Goal: Contribute content: Contribute content

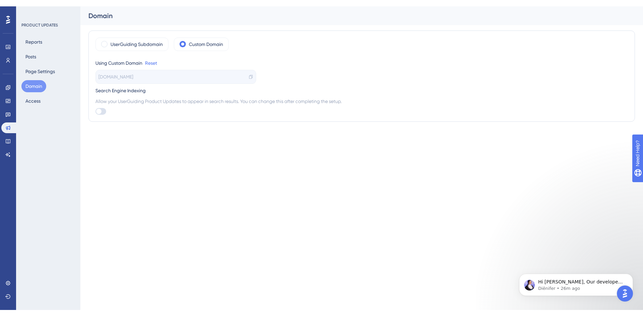
scroll to position [3988, 0]
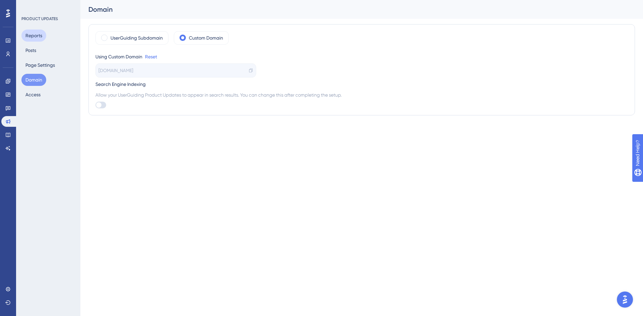
click at [31, 41] on button "Reports" at bounding box center [33, 35] width 25 height 12
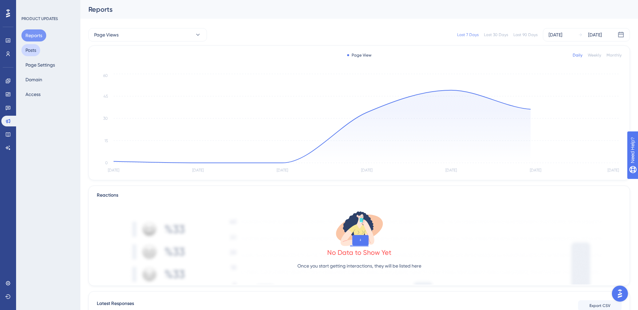
click at [34, 48] on button "Posts" at bounding box center [30, 50] width 19 height 12
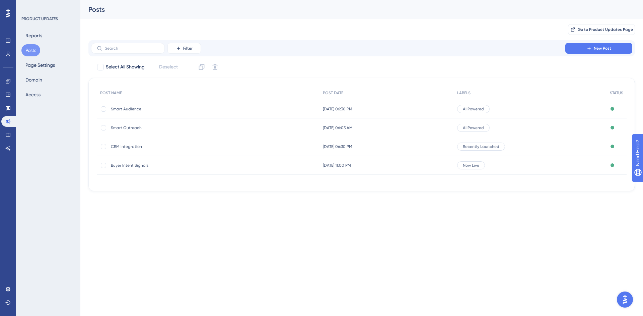
click at [131, 166] on span "Buyer Intent Signals" at bounding box center [164, 164] width 107 height 5
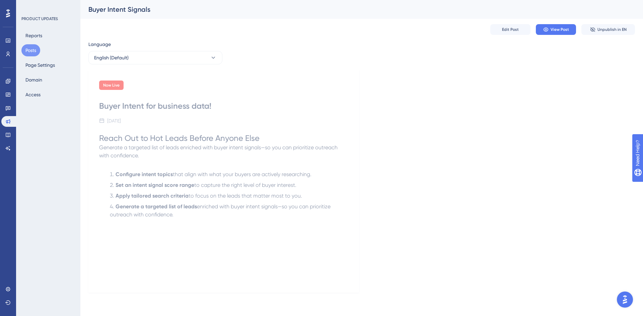
click at [543, 164] on div "Now Live Buyer Intent for business data! [DATE] Reach Out to Hot Leads Before A…" at bounding box center [361, 181] width 547 height 222
click at [556, 30] on span "View Post" at bounding box center [560, 29] width 18 height 5
click at [23, 52] on button "Posts" at bounding box center [30, 50] width 19 height 12
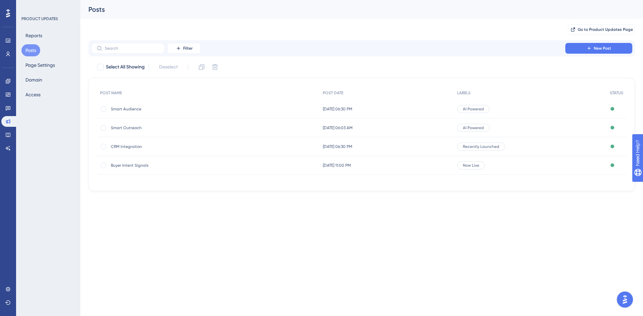
click at [124, 129] on span "Smart Outreach" at bounding box center [164, 127] width 107 height 5
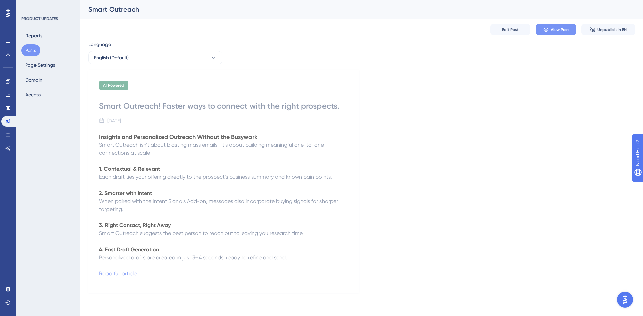
click at [566, 31] on span "View Post" at bounding box center [560, 29] width 18 height 5
click at [425, 72] on div "AI Powered Smart Outreach! Faster ways to connect with the right prospects. [DA…" at bounding box center [361, 181] width 547 height 222
click at [536, 95] on div "AI Powered Smart Outreach! Faster ways to connect with the right prospects. [DA…" at bounding box center [361, 181] width 547 height 222
click at [520, 28] on button "Edit Post" at bounding box center [510, 29] width 40 height 11
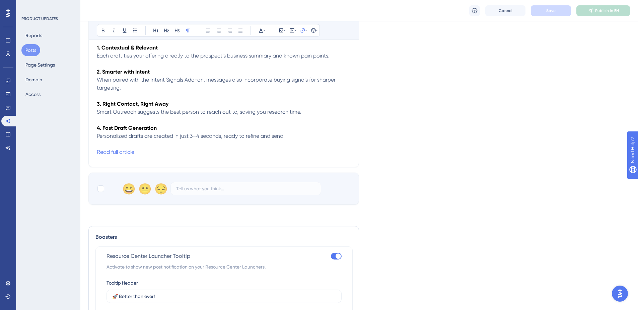
scroll to position [113, 0]
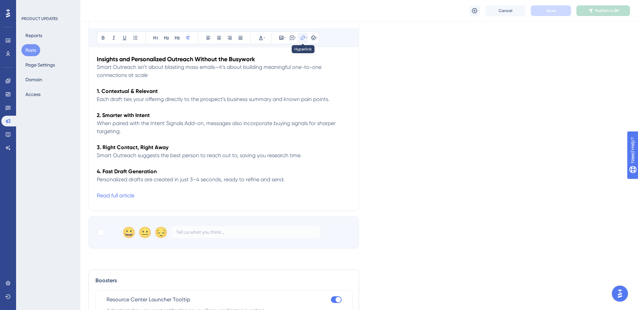
click at [304, 38] on icon at bounding box center [302, 37] width 5 height 5
click at [287, 116] on button "Confirm" at bounding box center [282, 112] width 33 height 11
click at [162, 203] on div "Smart Outreach! Faster ways to connect with the right prospects. Bold Italic Un…" at bounding box center [223, 105] width 271 height 212
click at [111, 199] on span "Read full article" at bounding box center [116, 196] width 38 height 6
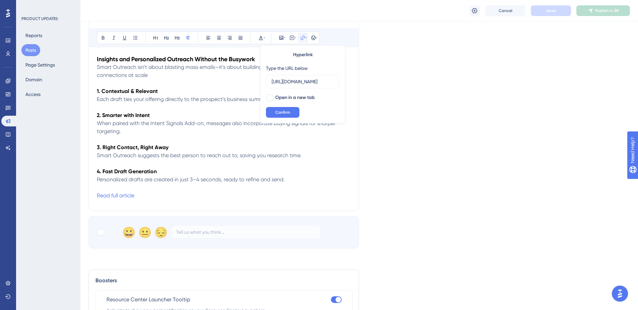
click at [147, 195] on p "Read full article" at bounding box center [224, 196] width 254 height 8
click at [186, 196] on p at bounding box center [224, 196] width 254 height 8
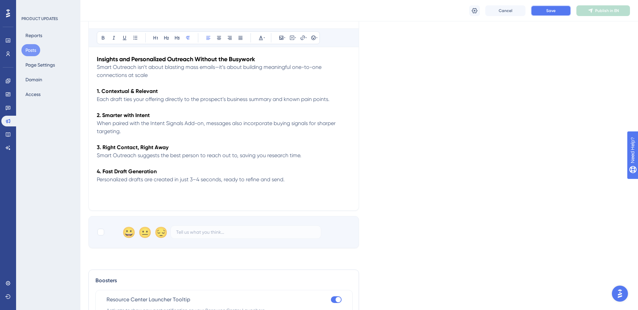
click at [560, 10] on button "Save" at bounding box center [551, 10] width 40 height 11
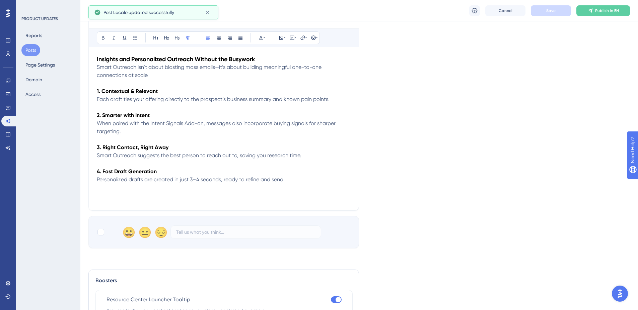
click at [283, 160] on p at bounding box center [224, 164] width 254 height 8
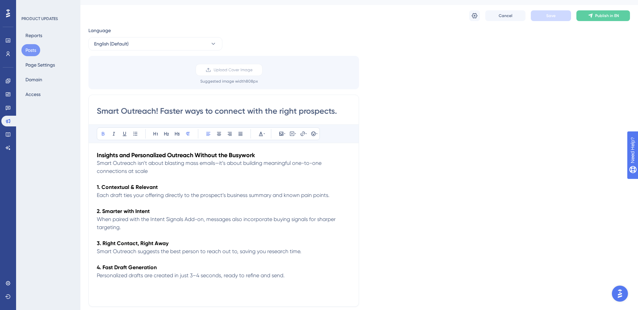
scroll to position [13, 0]
click at [601, 17] on span "Publish in EN" at bounding box center [607, 16] width 24 height 5
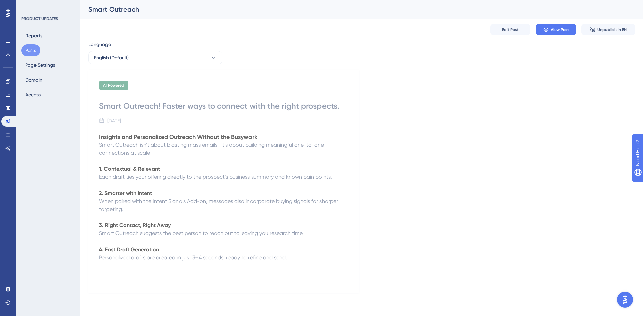
click at [167, 199] on span "When paired with the Intent Signals Add-on, messages also incorporate buying si…" at bounding box center [219, 205] width 240 height 14
click at [501, 26] on button "Edit Post" at bounding box center [510, 29] width 40 height 11
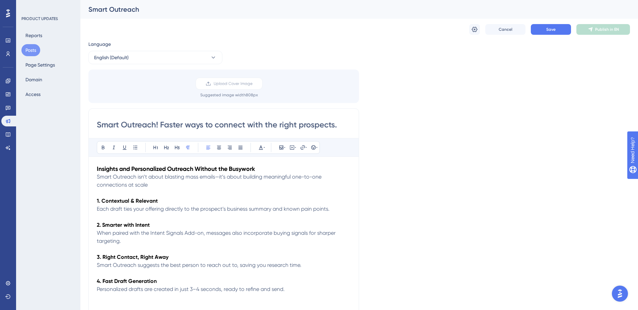
click at [273, 207] on span "Each draft ties your offering directly to the prospect’s business summary and k…" at bounding box center [213, 209] width 233 height 6
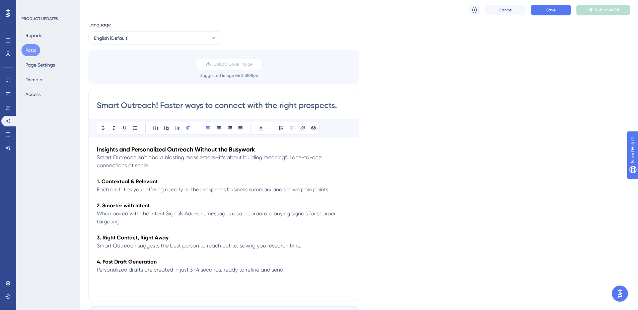
scroll to position [20, 0]
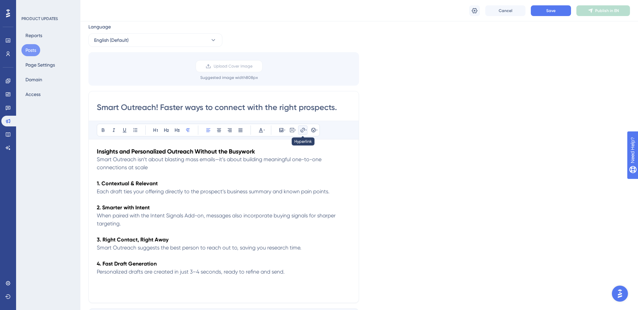
click at [304, 130] on icon at bounding box center [302, 130] width 5 height 5
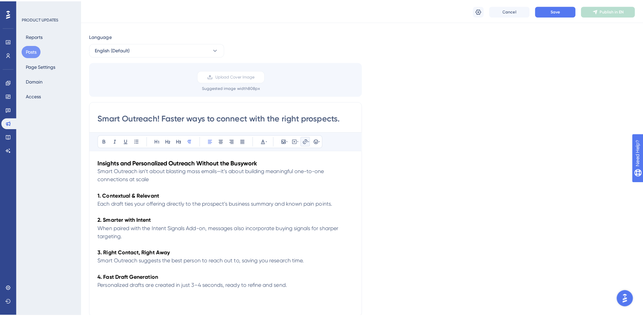
scroll to position [0, 0]
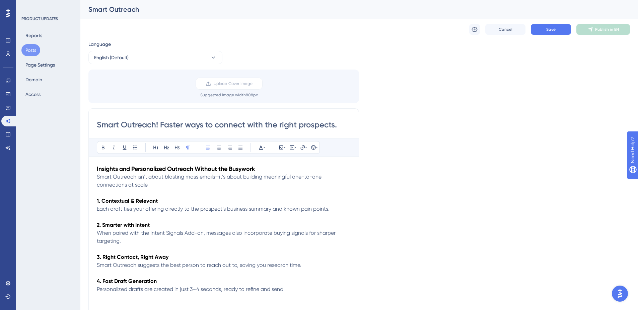
click at [449, 157] on div "Language English (Default) Upload Cover Image Suggested image width 808 px Smar…" at bounding box center [359, 199] width 542 height 318
click at [471, 29] on icon at bounding box center [474, 29] width 7 height 7
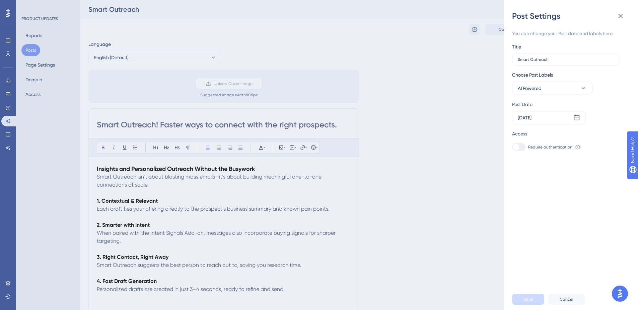
click at [471, 52] on div "Post Settings You can change your Post date and labels here. Title Smart Outrea…" at bounding box center [319, 155] width 638 height 310
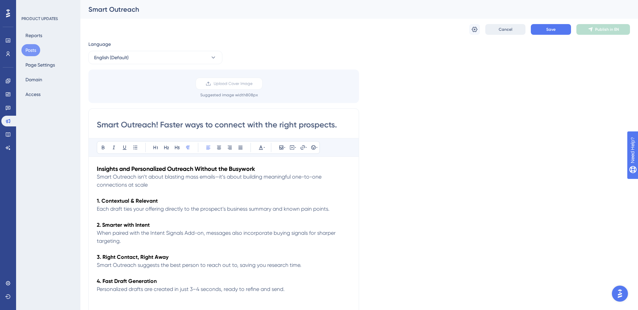
click at [507, 30] on span "Cancel" at bounding box center [506, 29] width 14 height 5
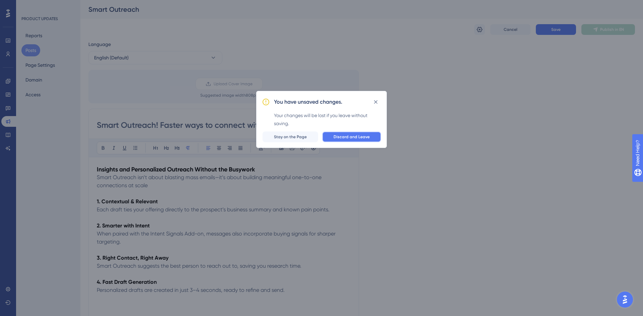
click at [370, 138] on button "Discard and Leave" at bounding box center [351, 136] width 59 height 11
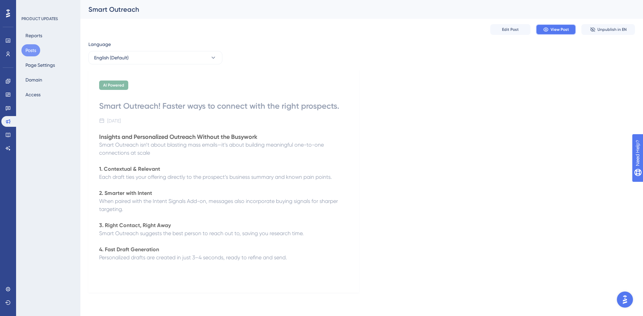
click at [556, 29] on span "View Post" at bounding box center [560, 29] width 18 height 5
click at [505, 31] on span "Edit Post" at bounding box center [510, 29] width 17 height 5
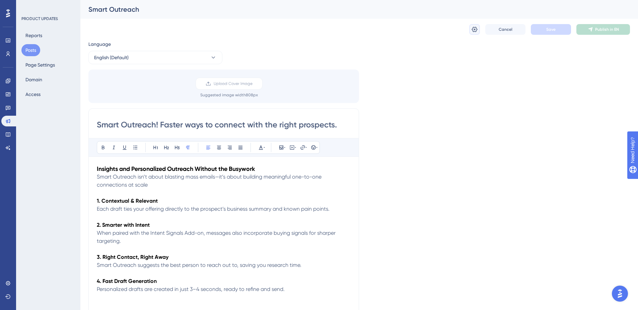
click at [475, 28] on icon at bounding box center [474, 29] width 7 height 7
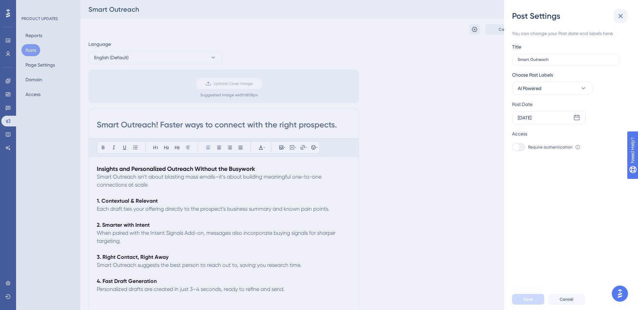
click at [622, 19] on icon at bounding box center [621, 16] width 8 height 8
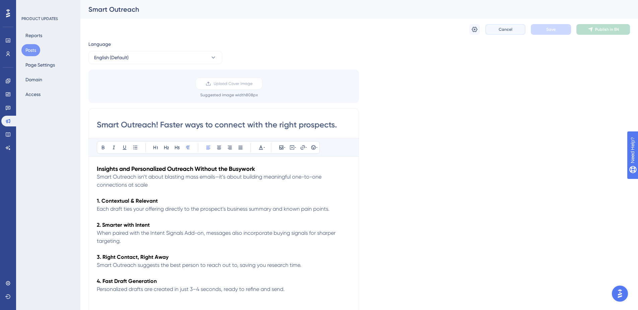
drag, startPoint x: 503, startPoint y: 31, endPoint x: 500, endPoint y: 38, distance: 7.0
click at [503, 31] on span "Cancel" at bounding box center [506, 29] width 14 height 5
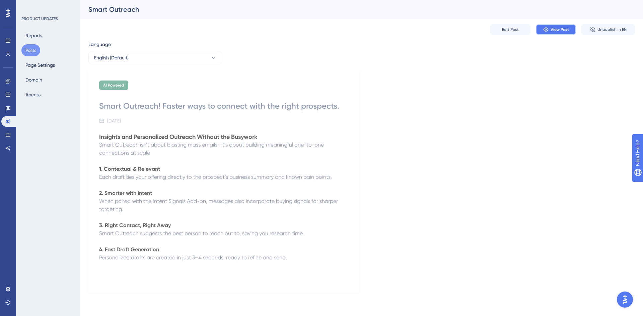
click at [558, 28] on span "View Post" at bounding box center [560, 29] width 18 height 5
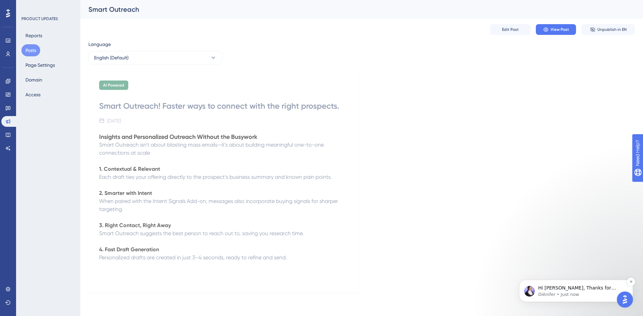
click at [558, 289] on p "Hi [PERSON_NAME], Thanks for confirming! Regarding the other one, can you pleas…" at bounding box center [581, 287] width 86 height 7
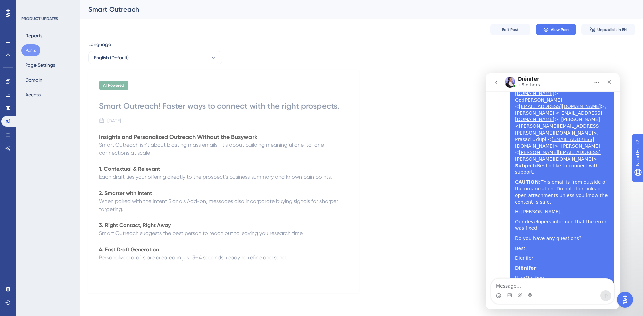
scroll to position [4586, 0]
click at [544, 281] on textarea "Message…" at bounding box center [552, 283] width 123 height 11
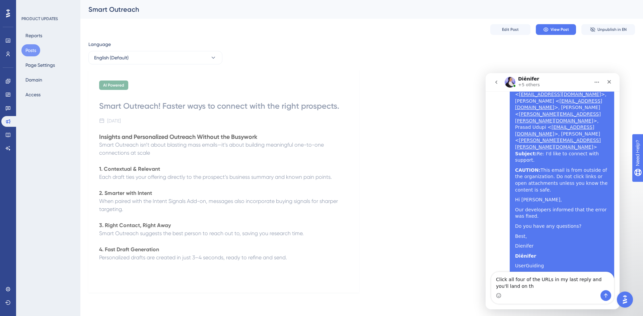
scroll to position [4598, 0]
type textarea "Click all four of the URLs in my last reply and you'll land on the same page un…"
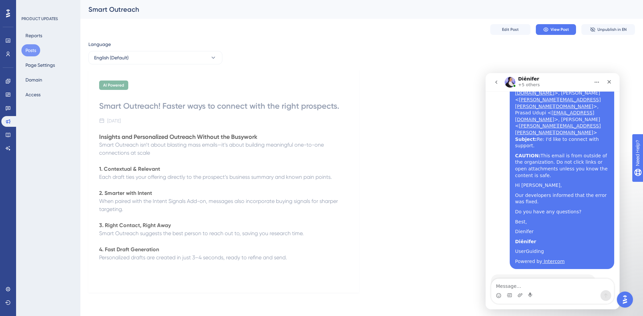
scroll to position [4614, 0]
type textarea "There doesn't seem to be an"
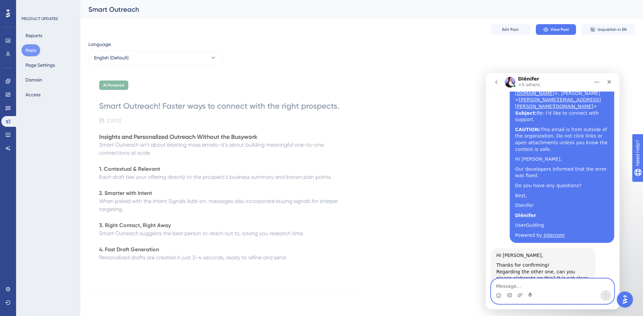
scroll to position [4640, 0]
click at [535, 289] on textarea "Message…" at bounding box center [552, 283] width 123 height 11
type textarea "Thank you."
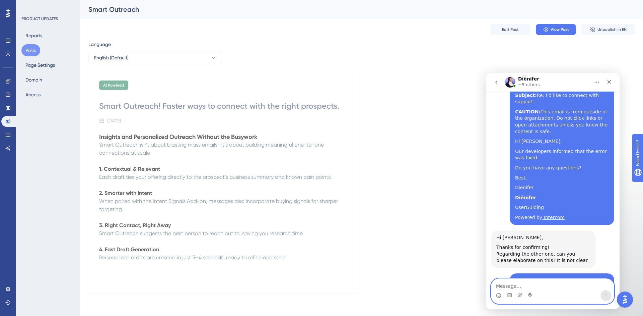
scroll to position [4660, 0]
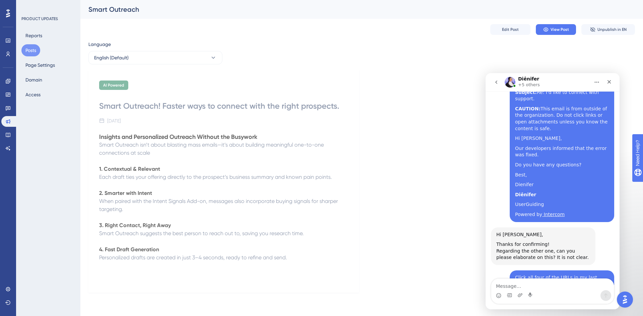
click at [38, 189] on div "PRODUCT UPDATES Reports Posts Page Settings Domain Access" at bounding box center [48, 158] width 64 height 316
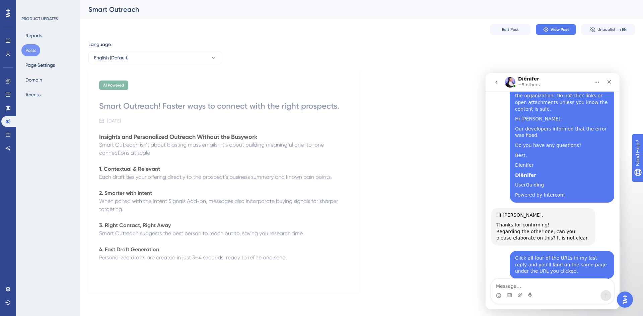
scroll to position [4680, 0]
